Goal: Information Seeking & Learning: Learn about a topic

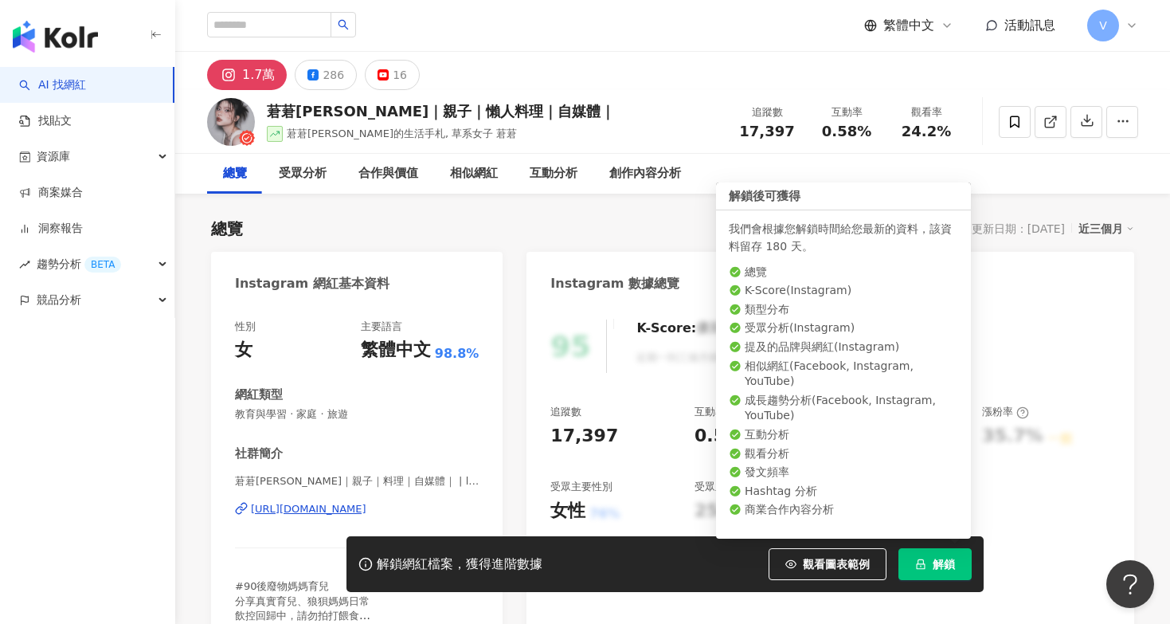
click at [920, 558] on icon "lock" at bounding box center [920, 563] width 11 height 11
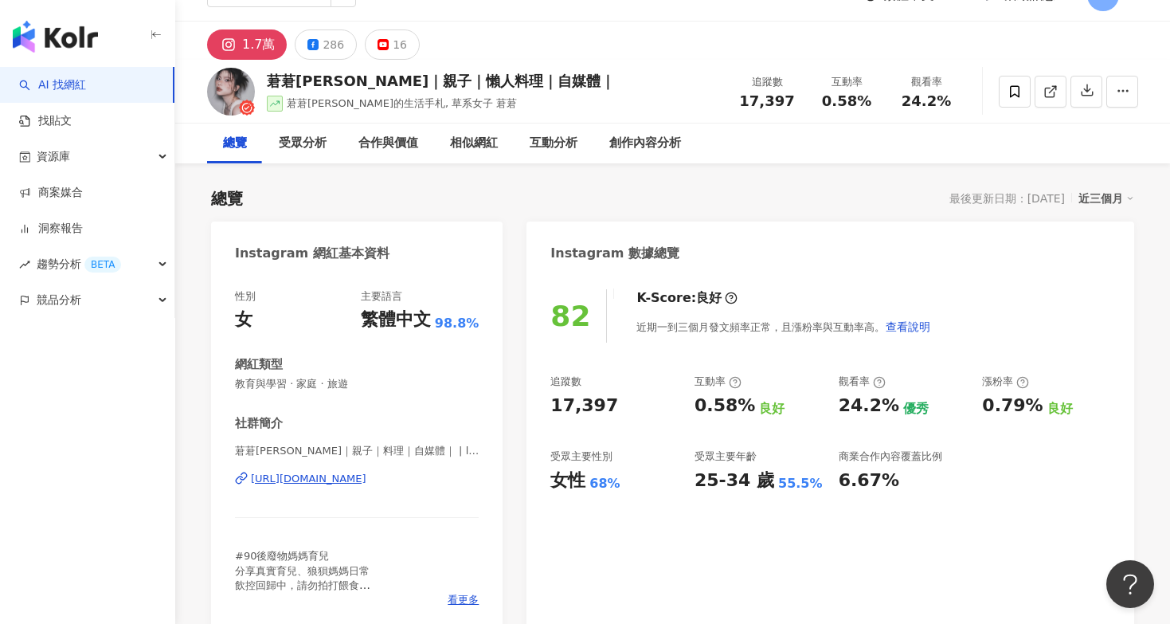
scroll to position [25, 0]
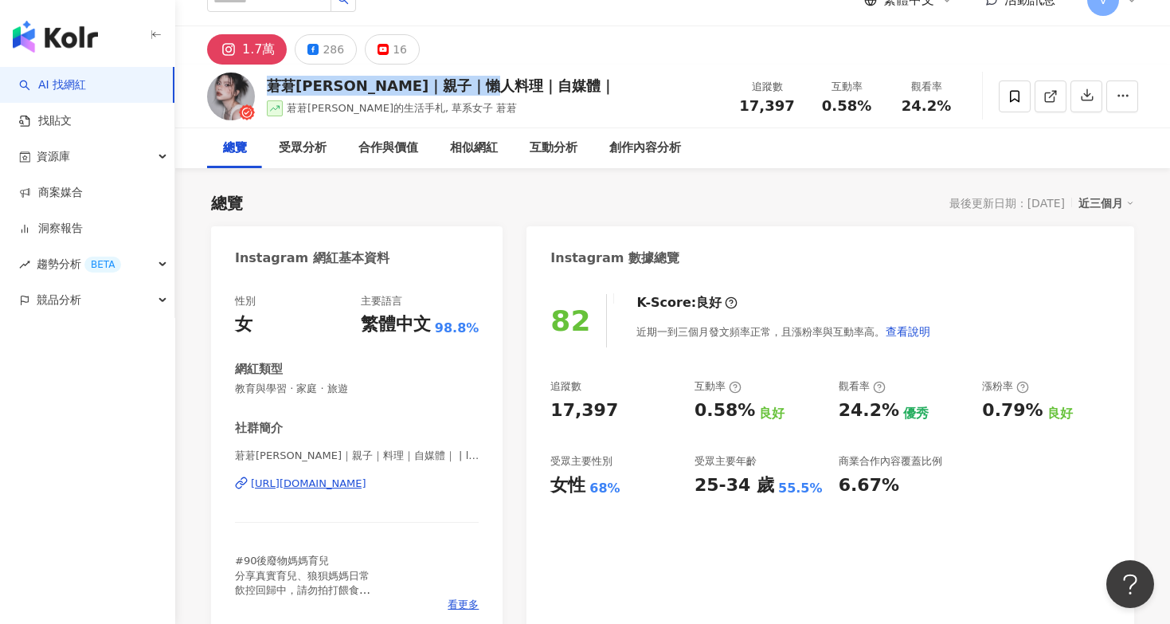
drag, startPoint x: 268, startPoint y: 84, endPoint x: 510, endPoint y: 83, distance: 241.3
click at [510, 83] on div "莙莙Chloe｜親子｜懶人料理｜自媒體｜" at bounding box center [441, 86] width 348 height 20
copy div "莙莙Chloe｜親子｜懶人料理｜自媒體｜"
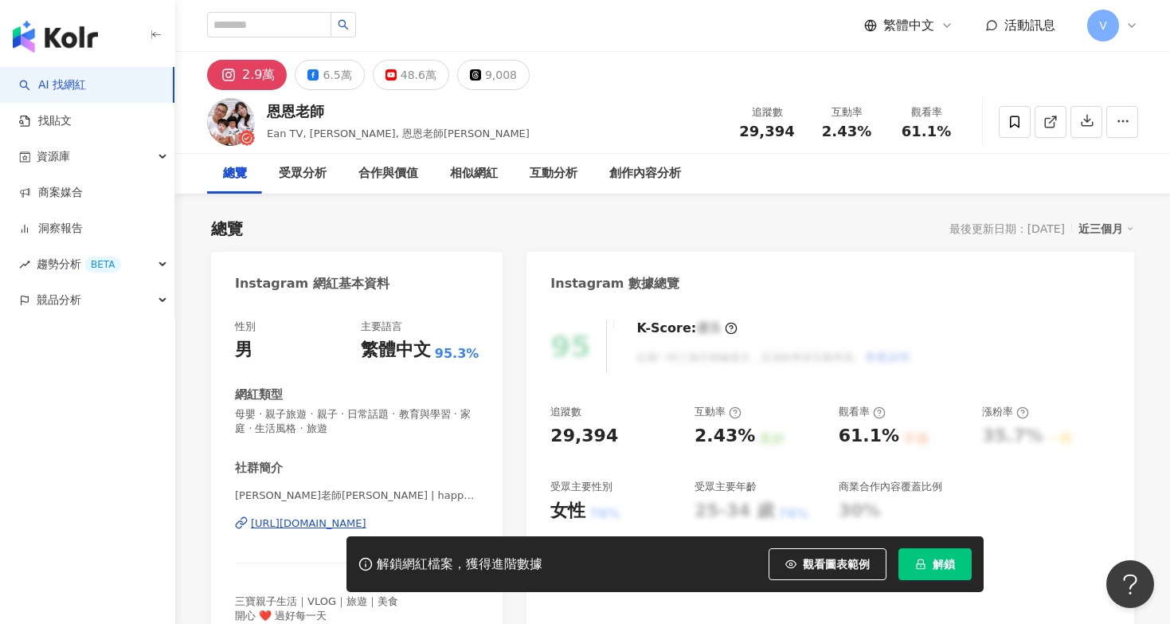
click at [918, 575] on button "解鎖" at bounding box center [934, 564] width 73 height 32
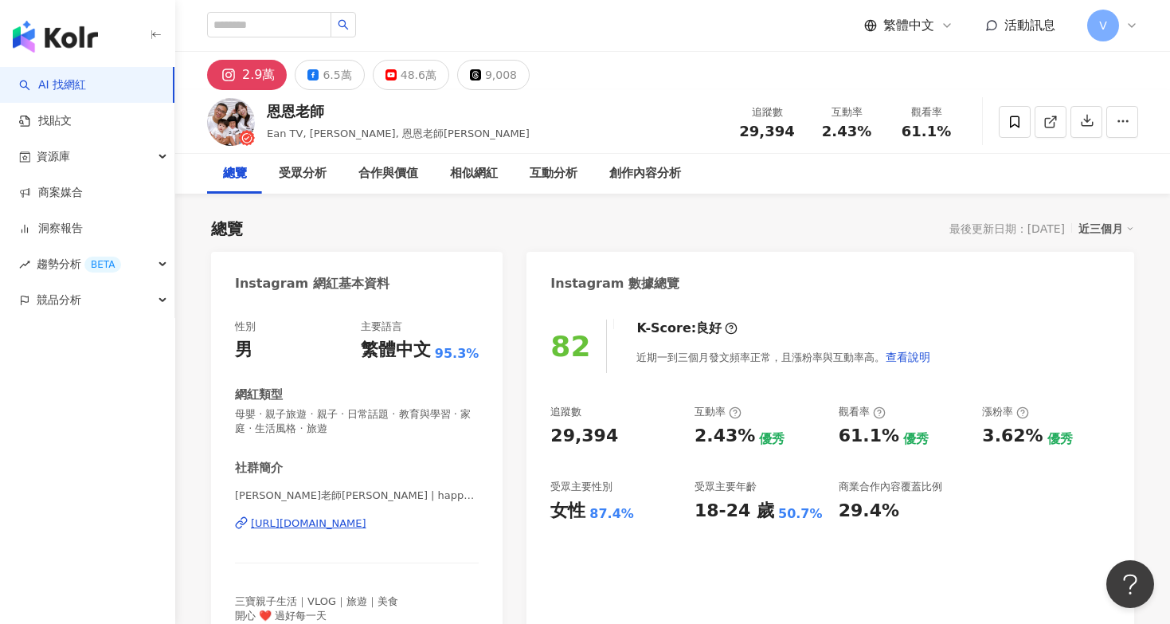
click at [568, 4] on div "繁體中文 活動訊息 V" at bounding box center [672, 25] width 931 height 51
